Goal: Transaction & Acquisition: Purchase product/service

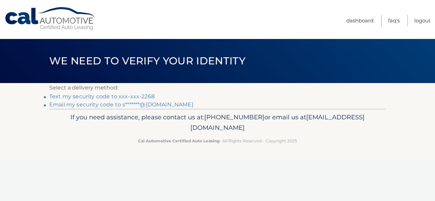
click at [122, 96] on link "Text my security code to xxx-xxx-2268" at bounding box center [101, 96] width 105 height 6
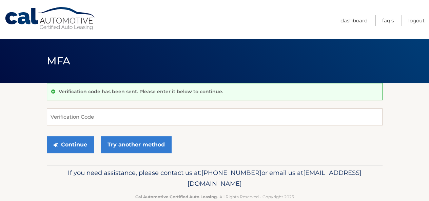
drag, startPoint x: 111, startPoint y: 113, endPoint x: 67, endPoint y: 129, distance: 46.2
click at [67, 129] on form "Verification Code Continue Try another method" at bounding box center [215, 133] width 336 height 48
click at [75, 119] on input "Verification Code" at bounding box center [215, 117] width 336 height 17
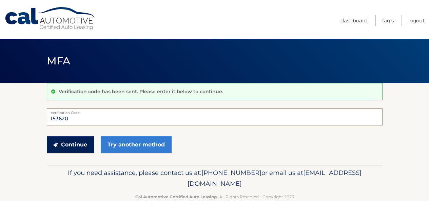
type input "153620"
click at [73, 144] on button "Continue" at bounding box center [70, 144] width 47 height 17
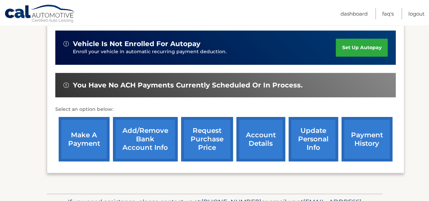
scroll to position [165, 0]
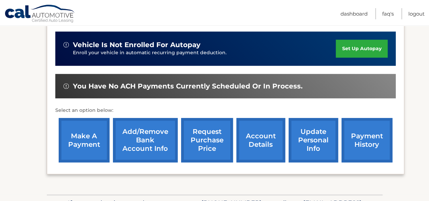
click at [252, 147] on link "account details" at bounding box center [261, 140] width 49 height 44
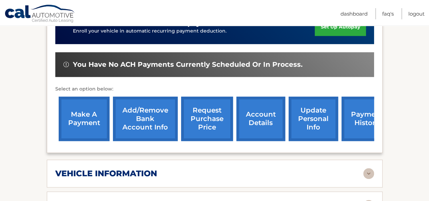
scroll to position [198, 0]
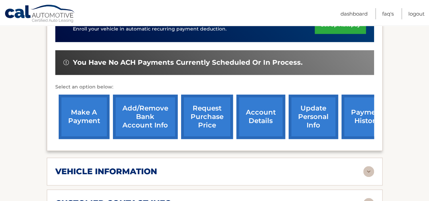
drag, startPoint x: 432, startPoint y: 102, endPoint x: 309, endPoint y: 175, distance: 144.0
click at [309, 175] on div "vehicle information" at bounding box center [209, 172] width 308 height 10
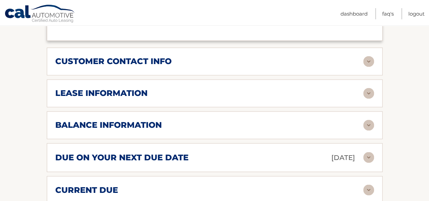
scroll to position [507, 0]
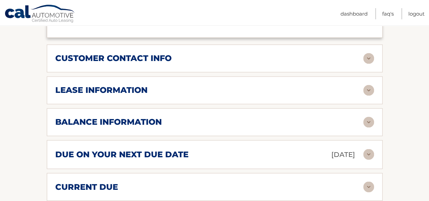
click at [262, 156] on div "due on your next due date Oct 19, 2025" at bounding box center [209, 155] width 308 height 12
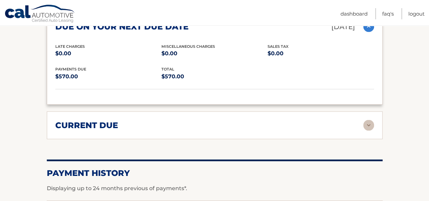
scroll to position [636, 0]
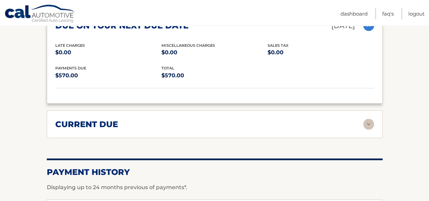
click at [367, 123] on img at bounding box center [369, 124] width 11 height 11
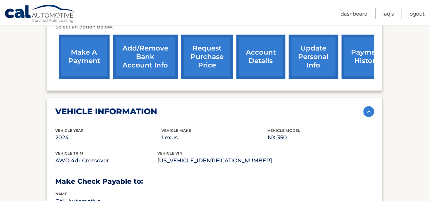
scroll to position [255, 0]
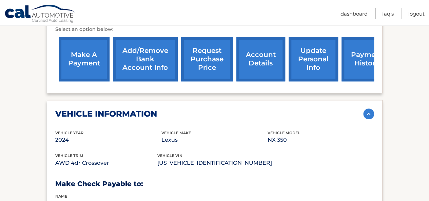
click at [92, 60] on link "make a payment" at bounding box center [84, 59] width 51 height 44
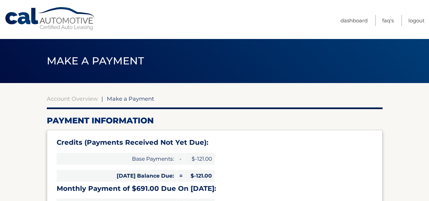
select select "OWE2ZGQ5ODQtMTAyNy00M2E4LWFjZjYtNGE2NzEwMmYwYjk0"
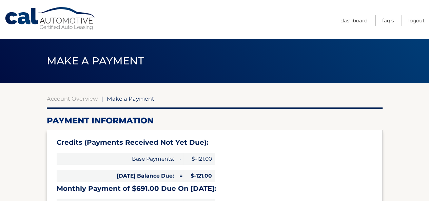
drag, startPoint x: 431, startPoint y: 76, endPoint x: 309, endPoint y: 164, distance: 150.3
click at [309, 164] on div "Credits (Payments Received Not Yet Due): Base Payments: - $-121.00 [DATE] Balan…" at bounding box center [215, 190] width 336 height 121
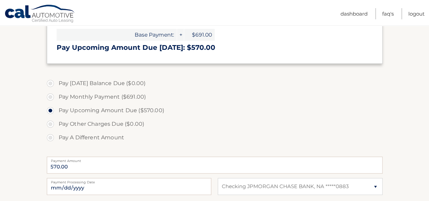
scroll to position [188, 0]
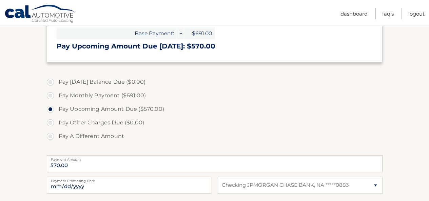
click at [48, 135] on label "Pay A Different Amount" at bounding box center [215, 137] width 336 height 14
click at [50, 135] on input "Pay A Different Amount" at bounding box center [53, 135] width 7 height 11
radio input "true"
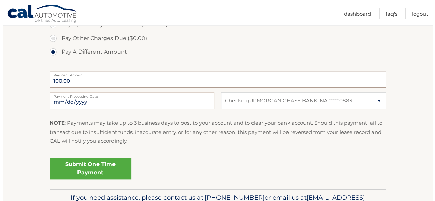
scroll to position [288, 0]
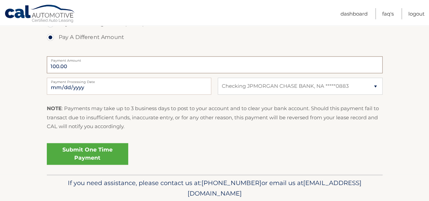
type input "100.00"
click at [89, 150] on link "Submit One Time Payment" at bounding box center [87, 154] width 81 height 22
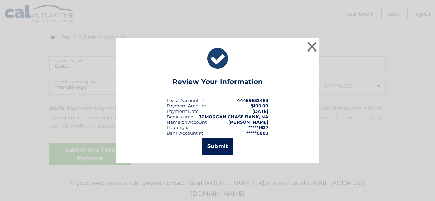
click at [220, 144] on button "Submit" at bounding box center [218, 147] width 32 height 16
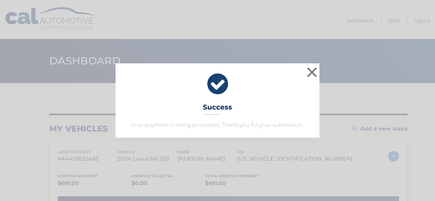
drag, startPoint x: 367, startPoint y: 199, endPoint x: 342, endPoint y: 150, distance: 55.3
click at [346, 163] on div "× Success Your payment is being processed. Thank you for your submission. Loadi…" at bounding box center [217, 100] width 435 height 201
